Goal: Find specific page/section: Find specific page/section

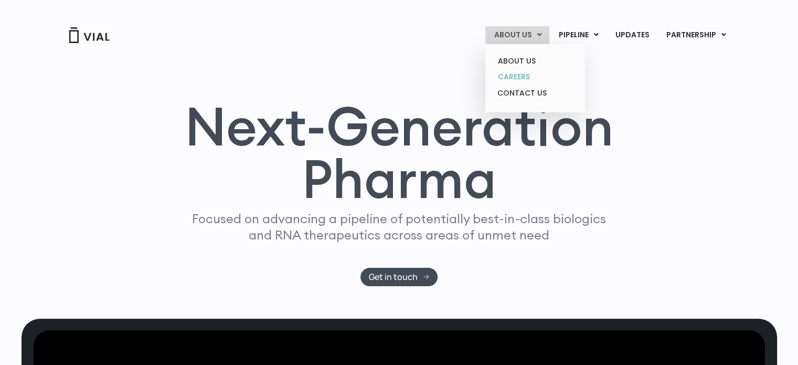
click at [548, 73] on link "CAREERS" at bounding box center [535, 77] width 92 height 16
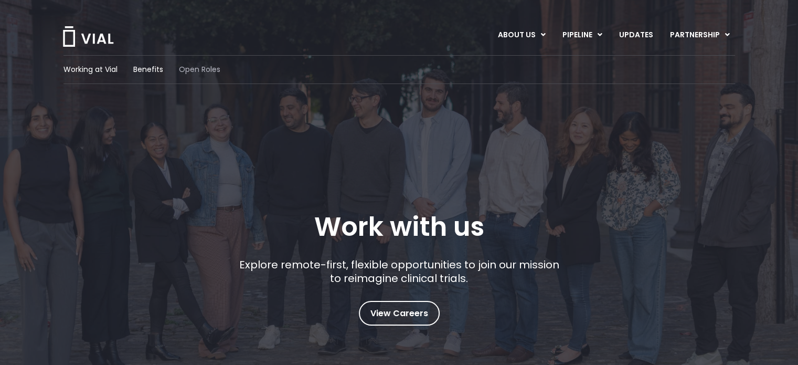
click at [198, 68] on span "Open Roles" at bounding box center [199, 69] width 41 height 11
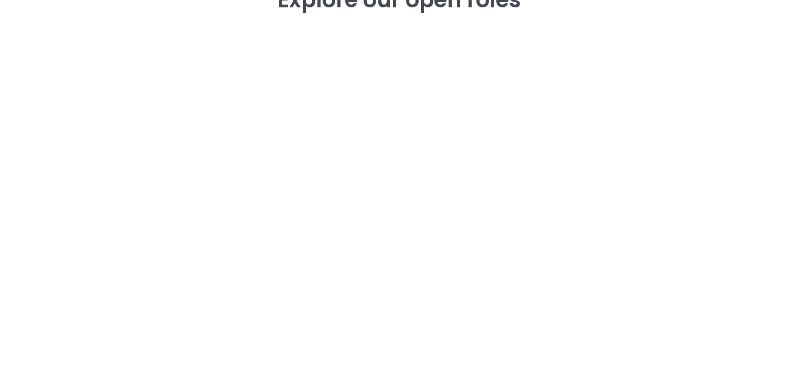
scroll to position [1375, 0]
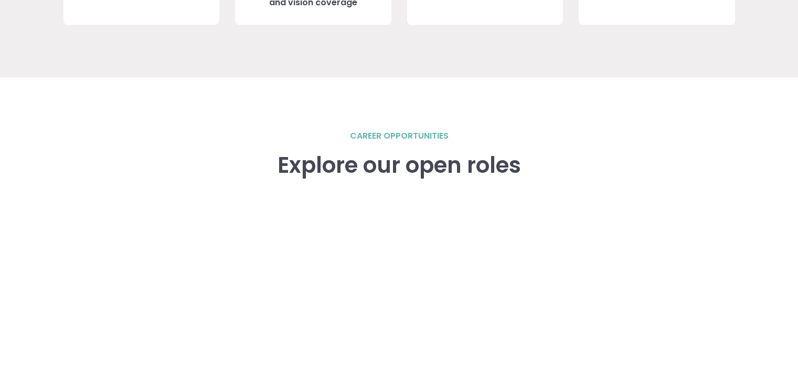
click at [397, 132] on h2 "career opportunities" at bounding box center [399, 136] width 99 height 13
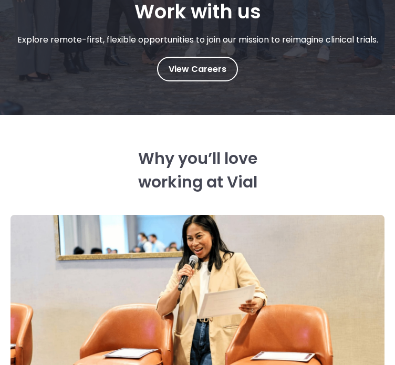
scroll to position [0, 0]
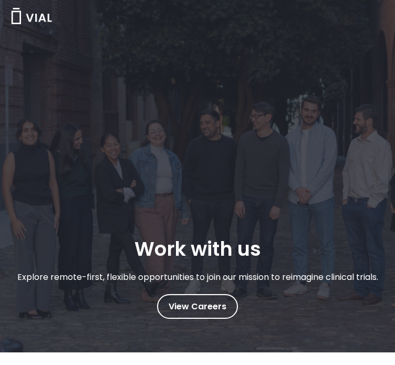
click at [0, 0] on link "ABOUT US" at bounding box center [0, 0] width 0 height 0
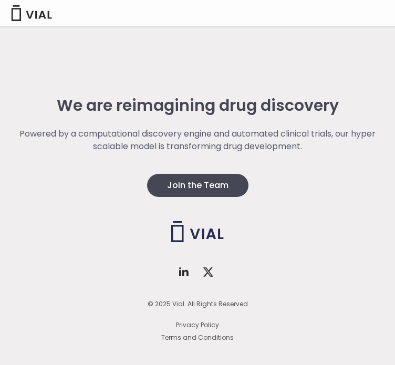
scroll to position [12651, 0]
click at [0, 0] on link "CONTACT US" at bounding box center [0, 0] width 0 height 0
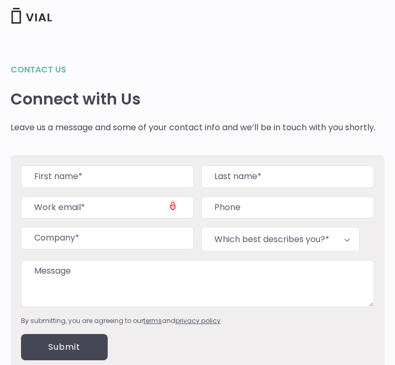
click at [38, 24] on img at bounding box center [31, 16] width 42 height 16
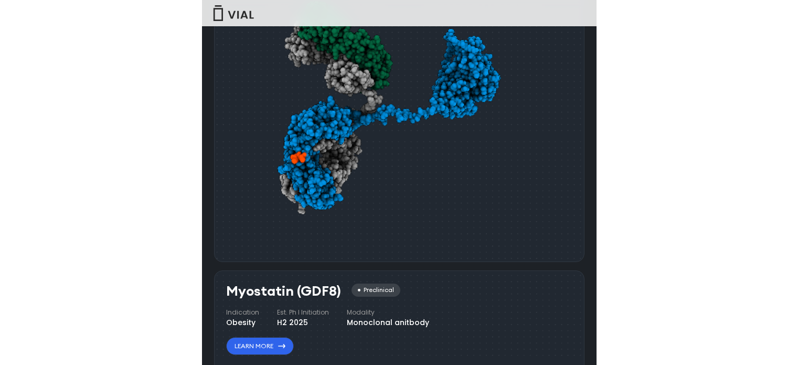
scroll to position [1419, 0]
